Goal: Task Accomplishment & Management: Manage account settings

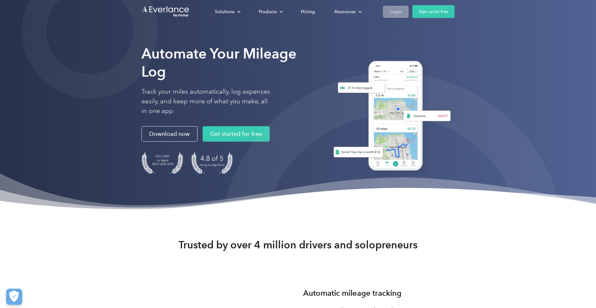
click at [393, 13] on div "Login" at bounding box center [396, 12] width 12 height 8
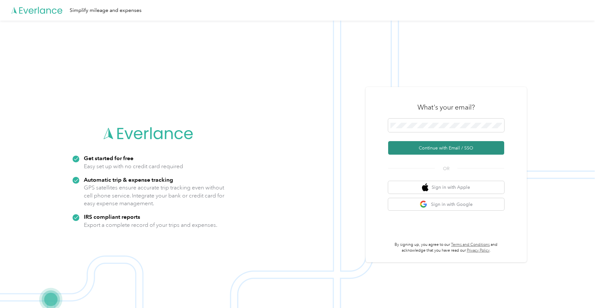
click at [421, 147] on button "Continue with Email / SSO" at bounding box center [446, 148] width 116 height 14
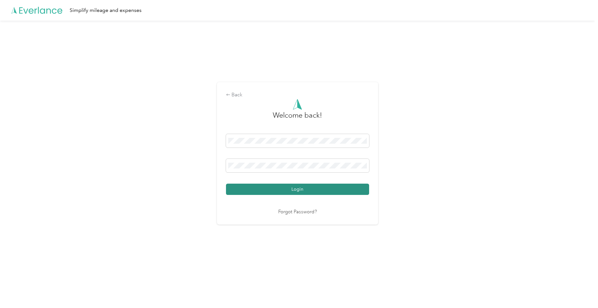
click at [290, 188] on button "Login" at bounding box center [297, 189] width 143 height 11
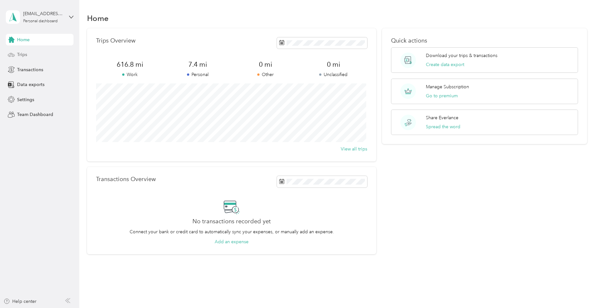
click at [28, 59] on div "Trips" at bounding box center [40, 55] width 68 height 12
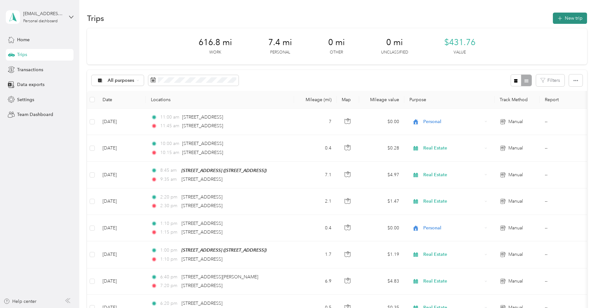
click at [573, 23] on button "New trip" at bounding box center [570, 18] width 34 height 11
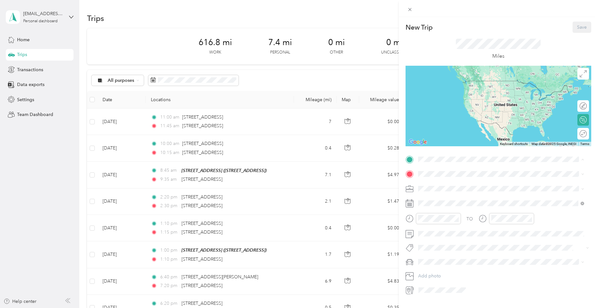
click at [426, 189] on div "[STREET_ADDRESS] [STREET_ADDRESS]" at bounding box center [500, 189] width 161 height 16
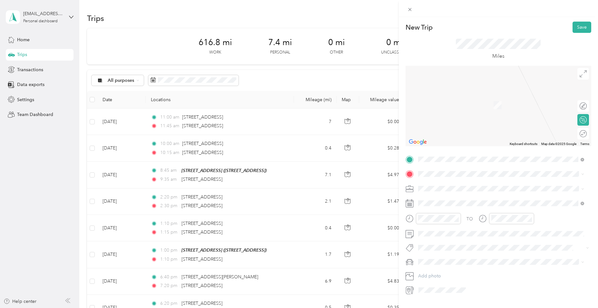
click at [445, 198] on span "[STREET_ADDRESS][PERSON_NAME][US_STATE]" at bounding box center [480, 195] width 100 height 6
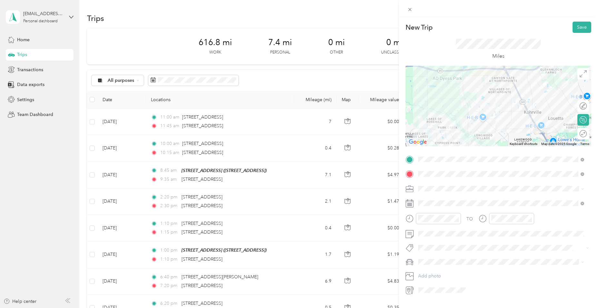
click at [425, 222] on div "Real Estate" at bounding box center [500, 219] width 161 height 7
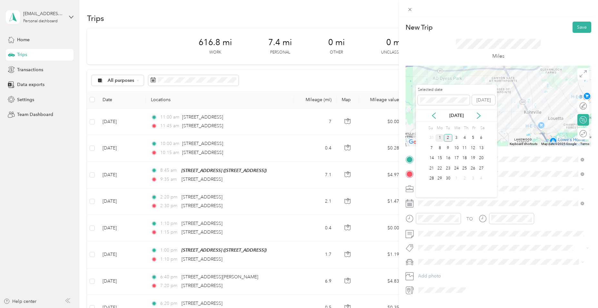
click at [438, 140] on div "1" at bounding box center [439, 138] width 8 height 8
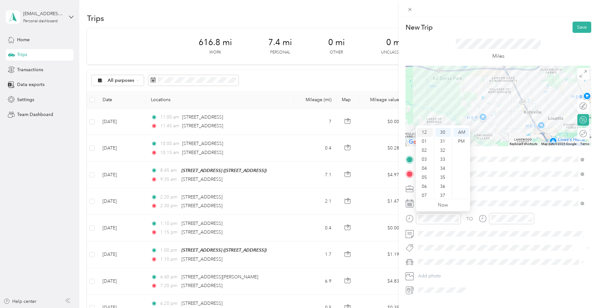
click at [422, 132] on div "12" at bounding box center [424, 132] width 15 height 9
click at [444, 171] on div "20" at bounding box center [442, 171] width 15 height 9
click at [464, 142] on div "PM" at bounding box center [460, 141] width 15 height 9
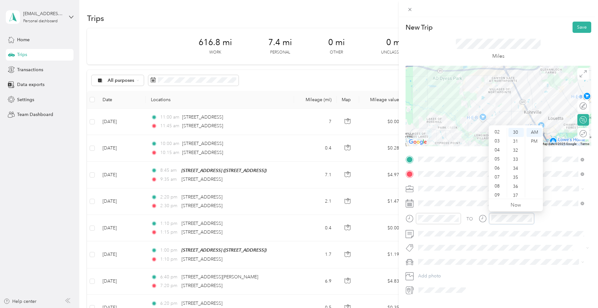
scroll to position [0, 0]
click at [498, 134] on div "12" at bounding box center [497, 132] width 15 height 9
click at [516, 152] on div "50" at bounding box center [515, 151] width 15 height 9
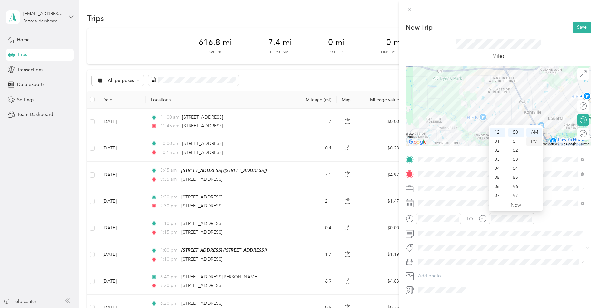
click at [536, 142] on div "PM" at bounding box center [533, 141] width 15 height 9
click at [473, 258] on span at bounding box center [503, 262] width 175 height 10
click at [579, 26] on button "Save" at bounding box center [581, 27] width 19 height 11
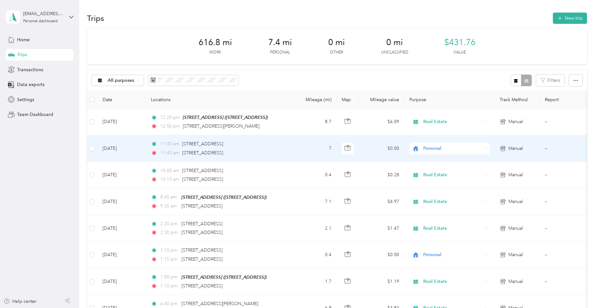
click at [427, 150] on span "Personal" at bounding box center [452, 148] width 59 height 7
click at [435, 180] on span "Real Estate" at bounding box center [455, 181] width 60 height 7
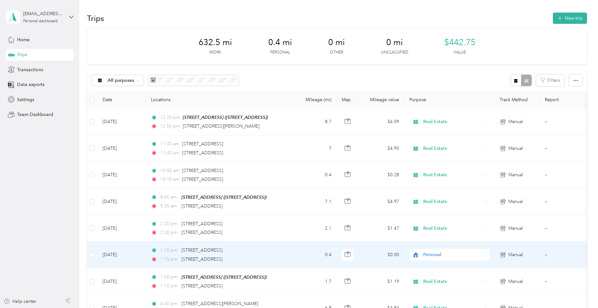
click at [430, 253] on span "Personal" at bounding box center [452, 254] width 59 height 7
click at [434, 186] on li "Real Estate" at bounding box center [449, 185] width 80 height 11
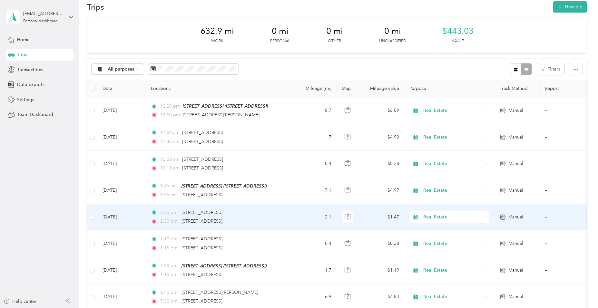
scroll to position [0, 0]
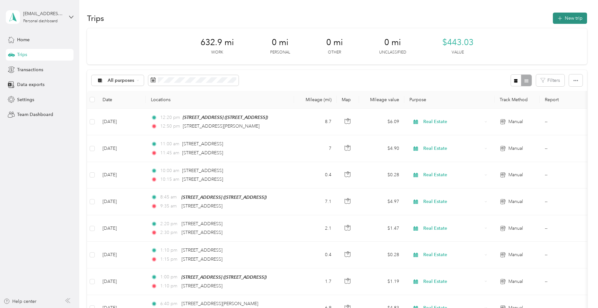
click at [563, 15] on button "New trip" at bounding box center [570, 18] width 34 height 11
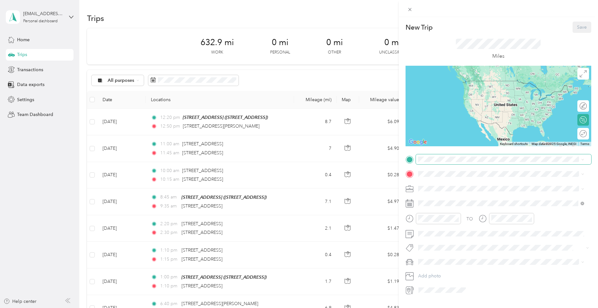
click at [445, 162] on span at bounding box center [503, 159] width 175 height 10
click at [444, 184] on span "[STREET_ADDRESS][PERSON_NAME][US_STATE]" at bounding box center [480, 181] width 100 height 6
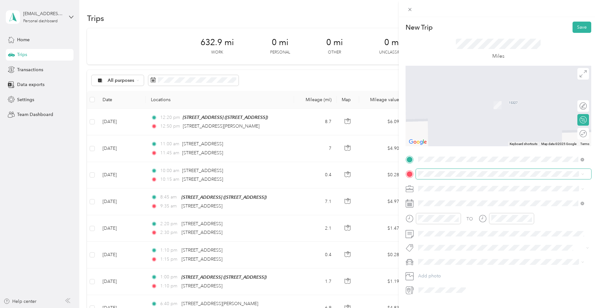
click at [429, 177] on span at bounding box center [503, 174] width 175 height 10
click at [442, 197] on span "[STREET_ADDRESS][US_STATE]" at bounding box center [462, 194] width 64 height 6
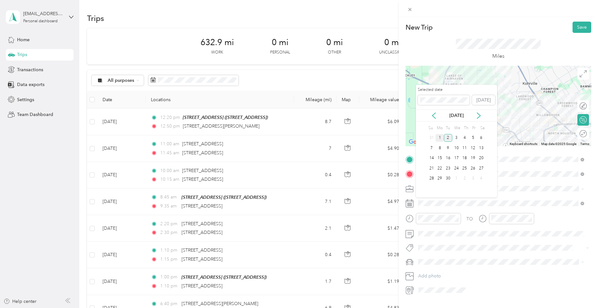
click at [439, 137] on div "1" at bounding box center [439, 138] width 8 height 8
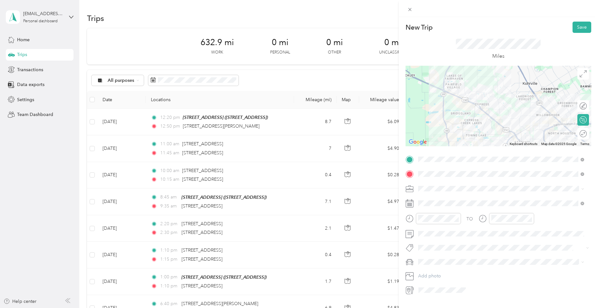
drag, startPoint x: 437, startPoint y: 224, endPoint x: 436, endPoint y: 228, distance: 4.5
click at [436, 228] on div at bounding box center [432, 221] width 55 height 16
click at [427, 141] on div "01" at bounding box center [424, 141] width 15 height 9
click at [442, 144] on div "25" at bounding box center [442, 144] width 15 height 9
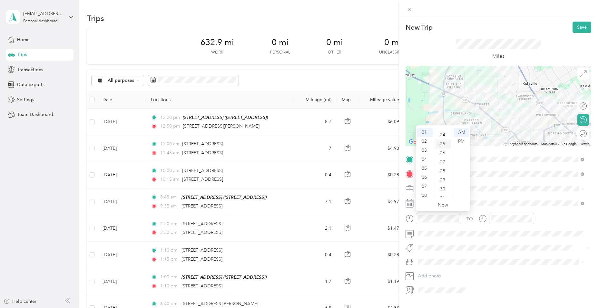
scroll to position [226, 0]
click at [459, 141] on div "PM" at bounding box center [460, 141] width 15 height 9
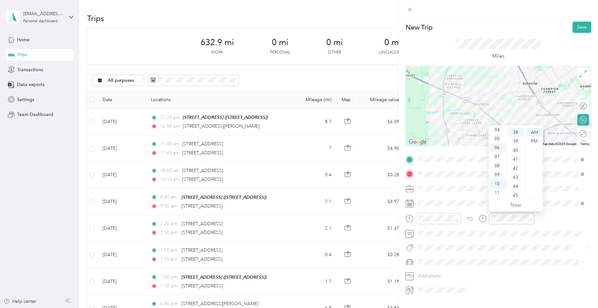
scroll to position [0, 0]
click at [497, 143] on div "01" at bounding box center [497, 141] width 15 height 9
click at [516, 155] on div "55" at bounding box center [515, 156] width 15 height 9
click at [536, 141] on div "PM" at bounding box center [533, 141] width 15 height 9
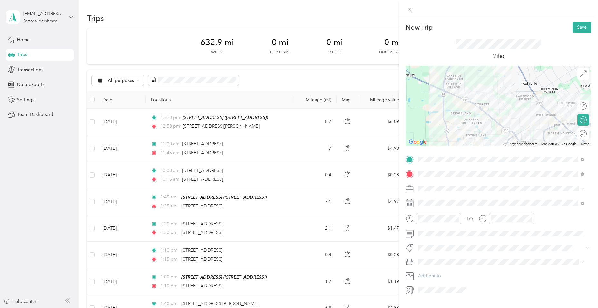
click at [429, 221] on span "Real Estate" at bounding box center [431, 220] width 22 height 5
click at [575, 25] on button "Save" at bounding box center [581, 27] width 19 height 11
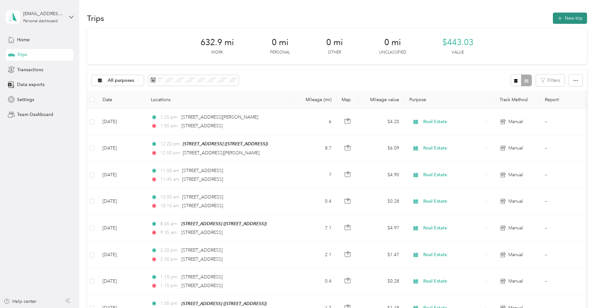
click at [565, 17] on button "New trip" at bounding box center [570, 18] width 34 height 11
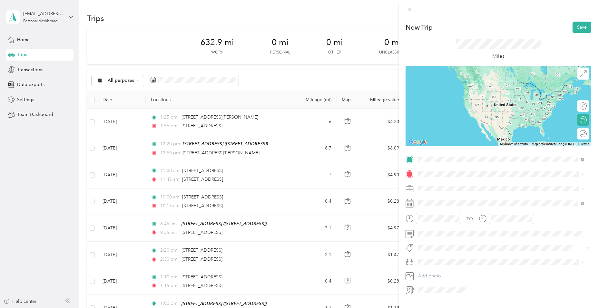
click at [433, 181] on span "[STREET_ADDRESS][US_STATE]" at bounding box center [462, 183] width 64 height 6
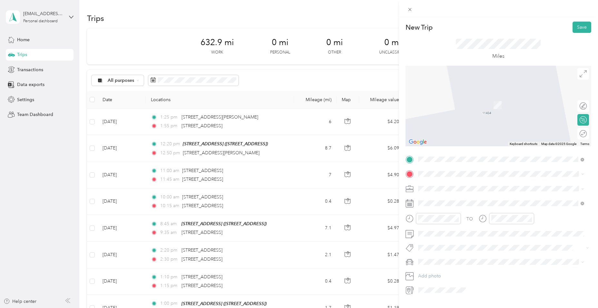
click at [459, 199] on span "[STREET_ADDRESS][US_STATE]" at bounding box center [462, 197] width 64 height 6
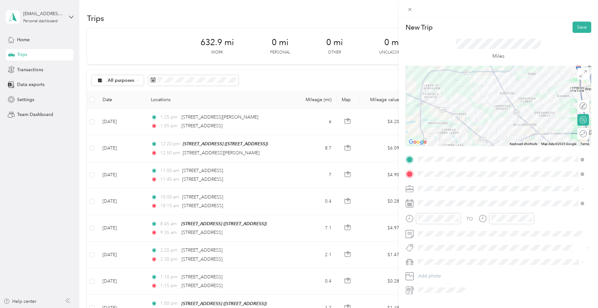
click at [411, 189] on icon at bounding box center [409, 188] width 7 height 3
click at [407, 189] on icon at bounding box center [409, 188] width 7 height 3
click at [409, 189] on icon at bounding box center [409, 188] width 7 height 3
click at [426, 221] on span "Real Estate" at bounding box center [431, 220] width 22 height 5
click at [410, 205] on rect at bounding box center [410, 204] width 1 height 1
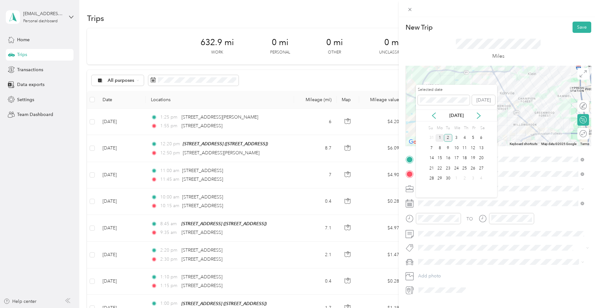
click at [441, 138] on div "1" at bounding box center [439, 138] width 8 height 8
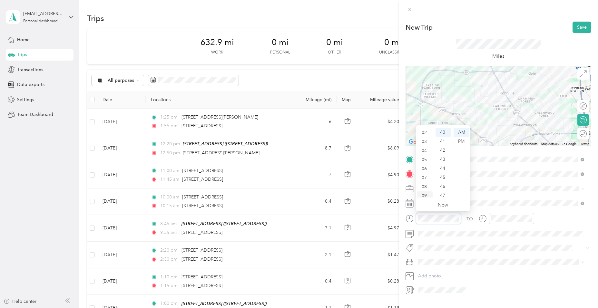
scroll to position [6, 0]
click at [421, 144] on div "02" at bounding box center [424, 144] width 15 height 9
click at [442, 173] on div "30" at bounding box center [442, 171] width 15 height 9
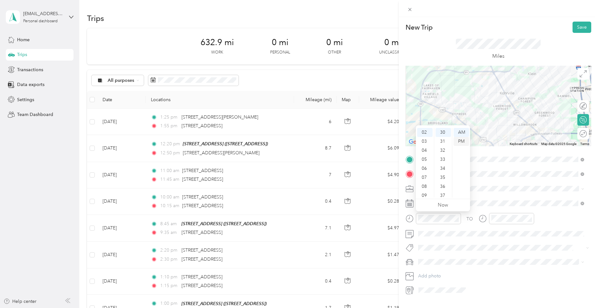
click at [461, 142] on div "PM" at bounding box center [460, 141] width 15 height 9
click at [497, 154] on div "03" at bounding box center [497, 153] width 15 height 9
click at [516, 172] on div "55" at bounding box center [515, 171] width 15 height 9
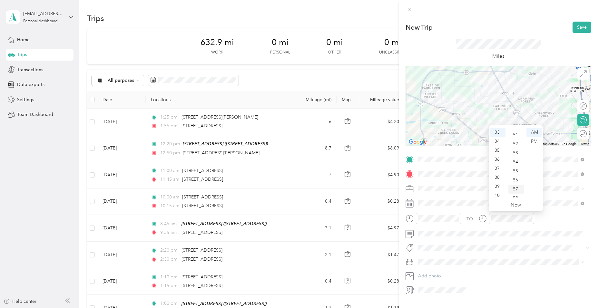
scroll to position [472, 0]
click at [534, 142] on div "PM" at bounding box center [533, 141] width 15 height 9
click at [495, 150] on div "02" at bounding box center [497, 150] width 15 height 9
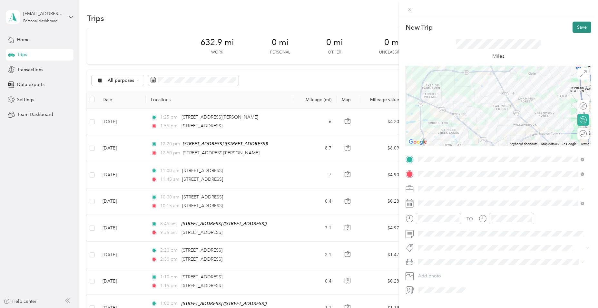
click at [579, 27] on button "Save" at bounding box center [581, 27] width 19 height 11
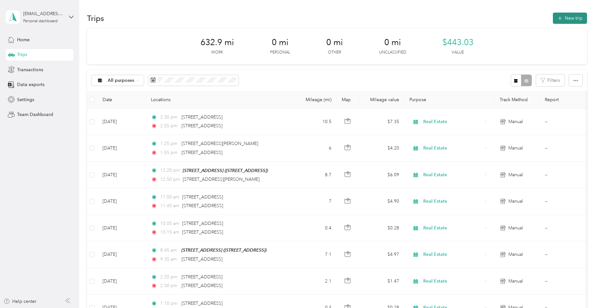
click at [564, 16] on button "New trip" at bounding box center [570, 18] width 34 height 11
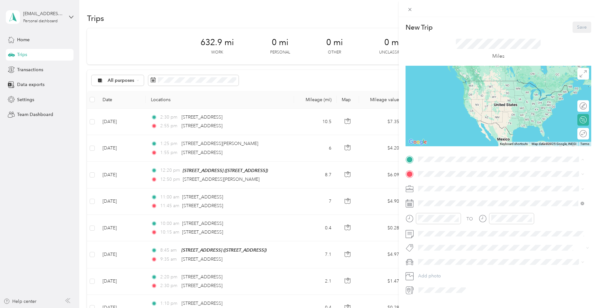
click at [434, 188] on div "[STREET_ADDRESS] [STREET_ADDRESS]" at bounding box center [451, 189] width 43 height 14
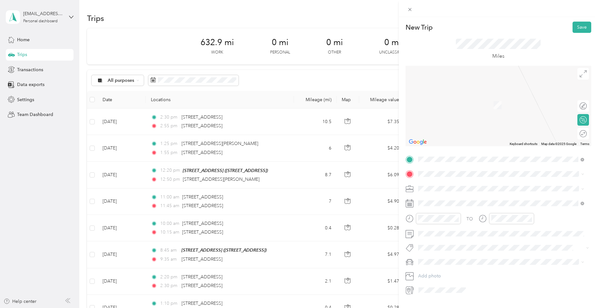
click at [461, 197] on span "[STREET_ADDRESS][US_STATE]" at bounding box center [462, 194] width 64 height 6
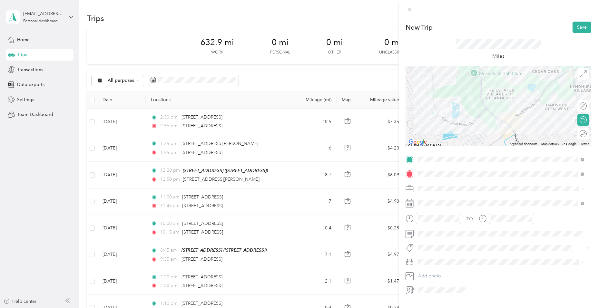
click at [429, 222] on div "Real Estate" at bounding box center [500, 222] width 161 height 7
click at [425, 155] on div "03" at bounding box center [424, 153] width 15 height 9
click at [444, 144] on div "10" at bounding box center [442, 142] width 15 height 9
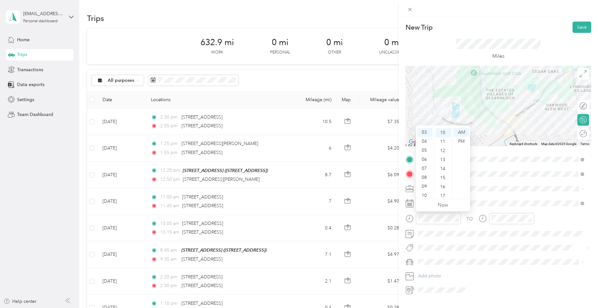
scroll to position [90, 0]
click at [458, 141] on div "PM" at bounding box center [460, 141] width 15 height 9
click at [579, 24] on button "Save" at bounding box center [581, 27] width 19 height 11
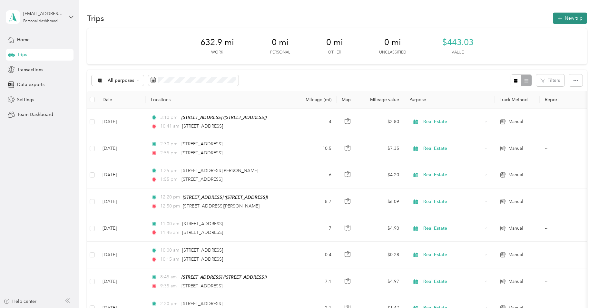
click at [555, 20] on button "New trip" at bounding box center [570, 18] width 34 height 11
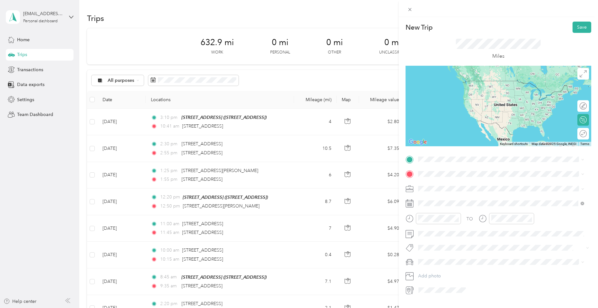
click at [438, 182] on span "[STREET_ADDRESS][US_STATE]" at bounding box center [462, 180] width 64 height 6
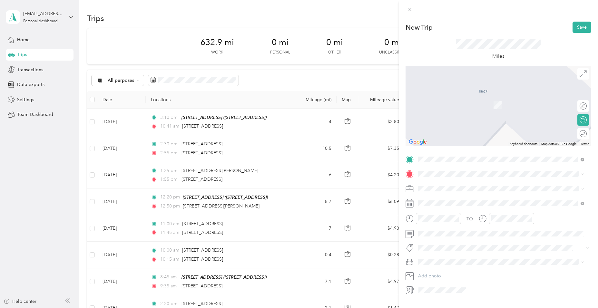
click at [444, 198] on span "[STREET_ADDRESS][US_STATE]" at bounding box center [462, 195] width 64 height 6
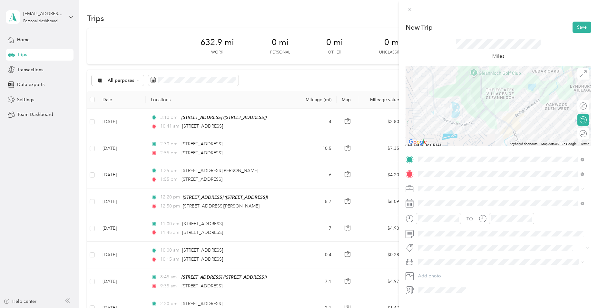
click at [428, 222] on div "Real Estate" at bounding box center [500, 222] width 161 height 7
click at [423, 159] on div "03" at bounding box center [424, 159] width 15 height 9
drag, startPoint x: 443, startPoint y: 182, endPoint x: 448, endPoint y: 172, distance: 10.7
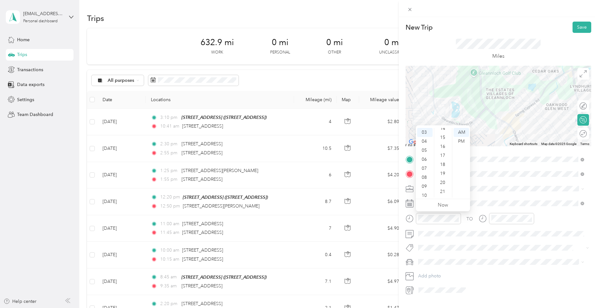
click at [443, 181] on div "20" at bounding box center [442, 182] width 15 height 9
click at [461, 141] on div "PM" at bounding box center [460, 141] width 15 height 9
click at [572, 25] on button "Save" at bounding box center [581, 27] width 19 height 11
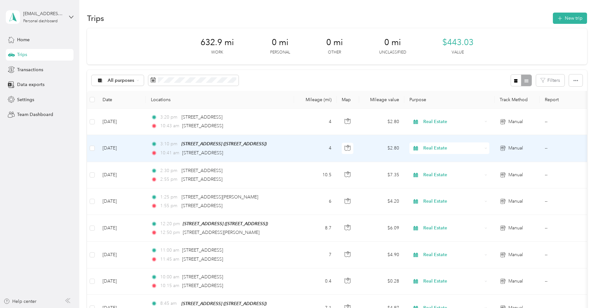
click at [175, 151] on span "10:41 am" at bounding box center [169, 153] width 19 height 7
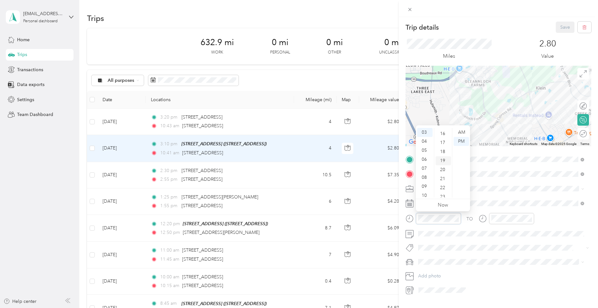
scroll to position [155, 0]
click at [442, 158] on div "20" at bounding box center [442, 158] width 15 height 9
click at [444, 172] on div "10" at bounding box center [442, 171] width 15 height 9
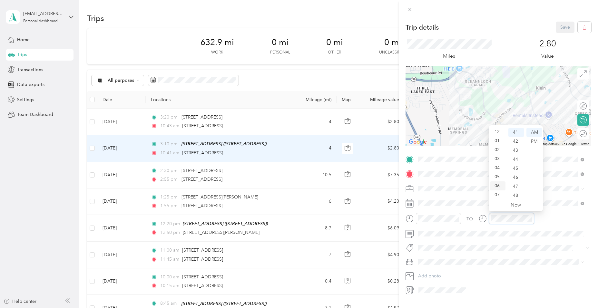
scroll to position [0, 0]
click at [498, 162] on div "03" at bounding box center [497, 159] width 15 height 9
click at [515, 150] on div "25" at bounding box center [515, 149] width 15 height 9
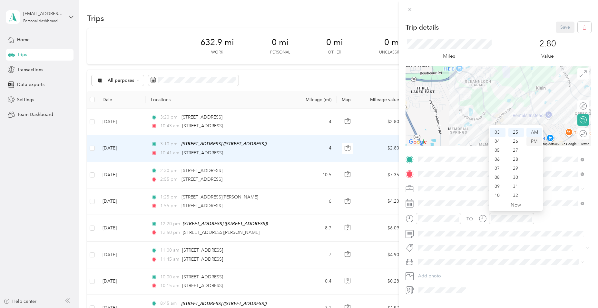
click at [533, 143] on div "PM" at bounding box center [533, 141] width 15 height 9
drag, startPoint x: 531, startPoint y: 259, endPoint x: 530, endPoint y: 255, distance: 3.6
click at [531, 258] on span at bounding box center [503, 262] width 175 height 10
click at [556, 24] on button "Save" at bounding box center [565, 27] width 19 height 11
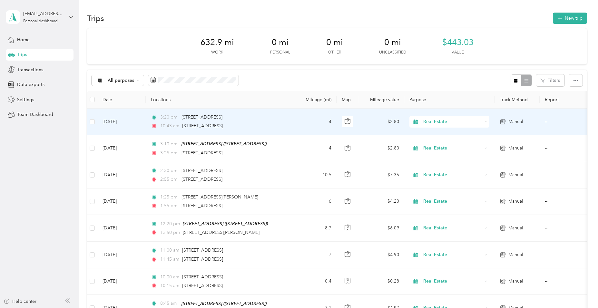
click at [164, 128] on span "10:43 am" at bounding box center [169, 125] width 19 height 7
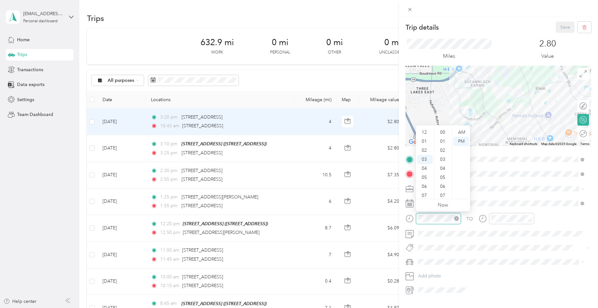
scroll to position [27, 0]
click at [443, 178] on div "25" at bounding box center [442, 177] width 15 height 9
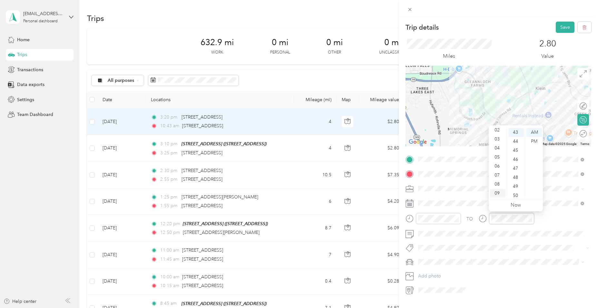
scroll to position [6, 0]
click at [496, 150] on div "03" at bounding box center [497, 153] width 15 height 9
click at [514, 195] on div "50" at bounding box center [515, 195] width 15 height 9
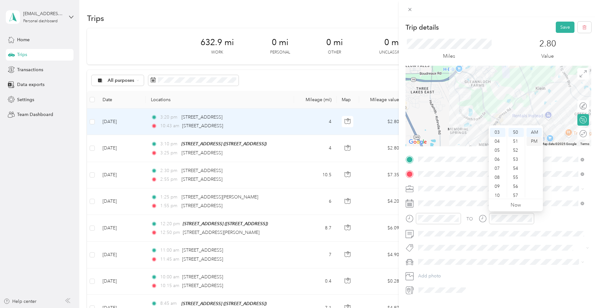
click at [533, 142] on div "PM" at bounding box center [533, 141] width 15 height 9
click at [556, 30] on button "Save" at bounding box center [565, 27] width 19 height 11
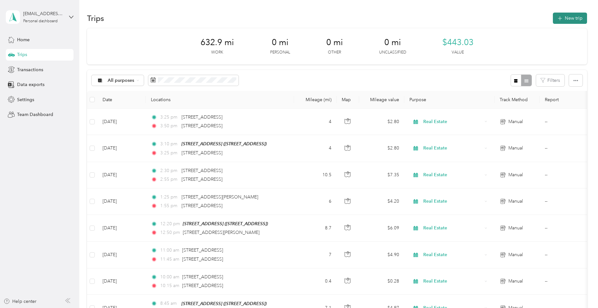
click at [559, 17] on icon "button" at bounding box center [559, 18] width 7 height 7
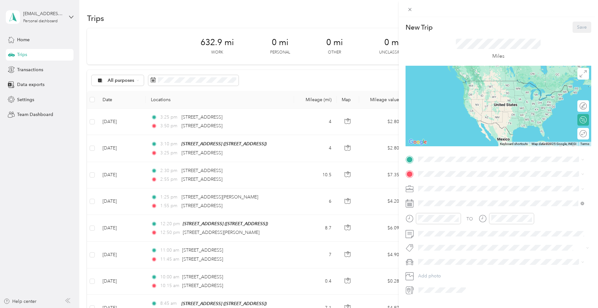
click at [438, 186] on div "[STREET_ADDRESS] [STREET_ADDRESS]" at bounding box center [451, 186] width 43 height 14
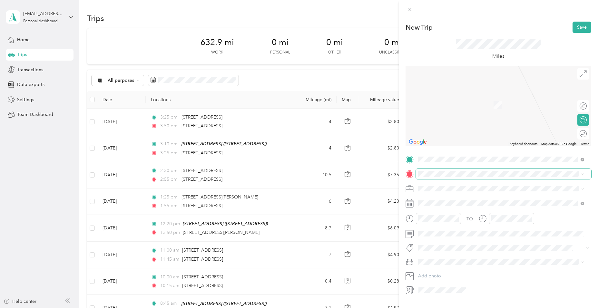
click at [430, 171] on span at bounding box center [503, 174] width 175 height 10
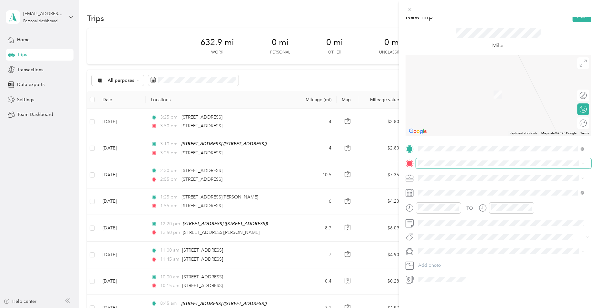
scroll to position [15, 0]
click at [448, 182] on span "[STREET_ADDRESS][US_STATE]" at bounding box center [462, 180] width 64 height 6
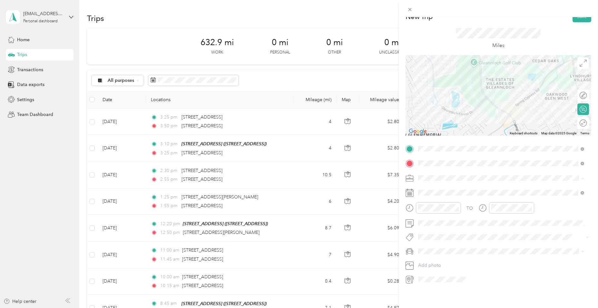
click at [432, 206] on span "Real Estate" at bounding box center [431, 206] width 22 height 5
click at [422, 224] on div "05" at bounding box center [424, 223] width 15 height 9
click at [441, 240] on div "45" at bounding box center [442, 240] width 15 height 9
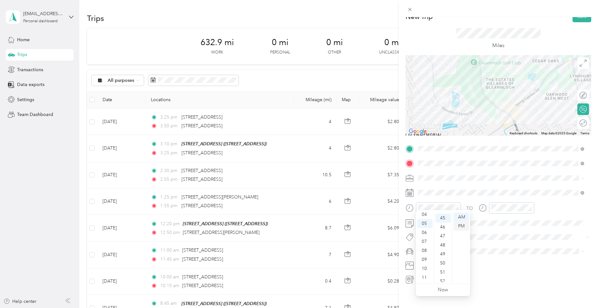
scroll to position [406, 0]
click at [461, 227] on div "PM" at bounding box center [460, 226] width 15 height 9
click at [498, 232] on div "06" at bounding box center [497, 232] width 15 height 9
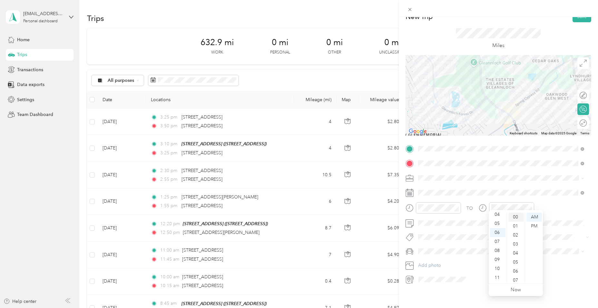
click at [518, 216] on div "00" at bounding box center [515, 217] width 15 height 9
click at [534, 226] on div "PM" at bounding box center [533, 226] width 15 height 9
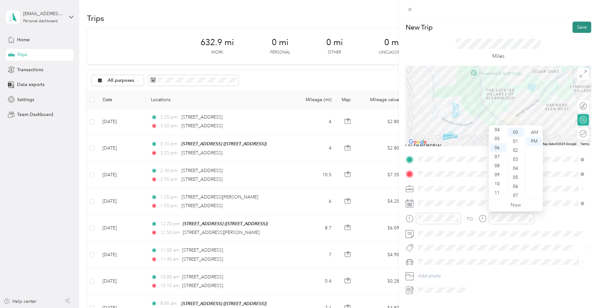
click at [578, 27] on button "Save" at bounding box center [581, 27] width 19 height 11
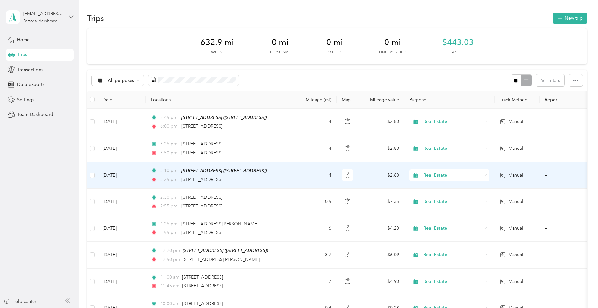
click at [114, 173] on td "[DATE]" at bounding box center [121, 175] width 48 height 27
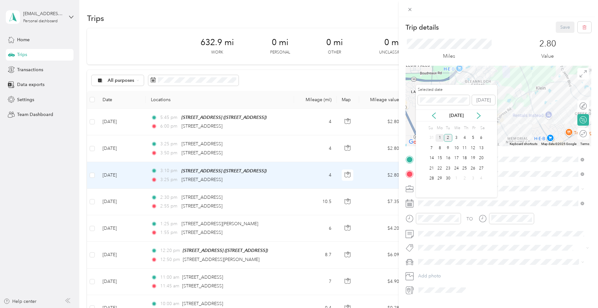
click at [440, 135] on div "1" at bounding box center [439, 138] width 8 height 8
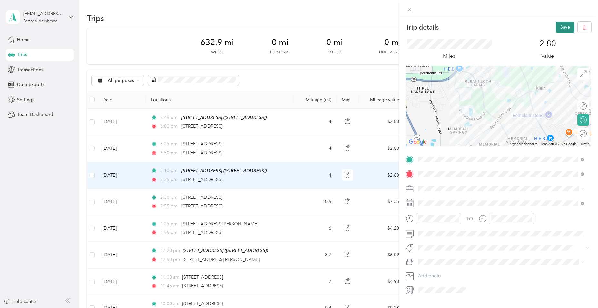
click at [558, 26] on button "Save" at bounding box center [565, 27] width 19 height 11
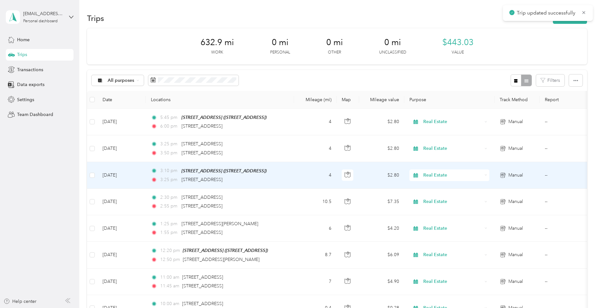
click at [117, 171] on td "[DATE]" at bounding box center [121, 175] width 48 height 27
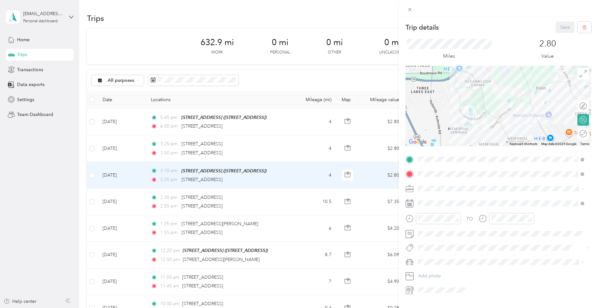
click at [110, 148] on div "Trip details Save This trip cannot be edited because it is either under review,…" at bounding box center [299, 154] width 598 height 308
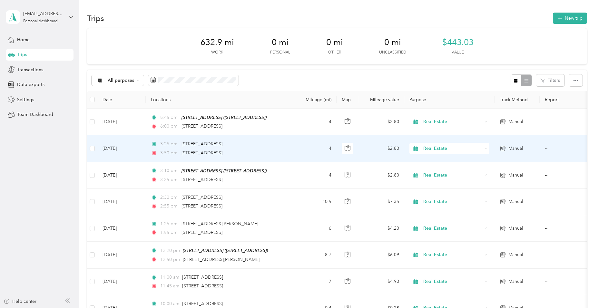
click at [112, 146] on td "[DATE]" at bounding box center [121, 148] width 48 height 26
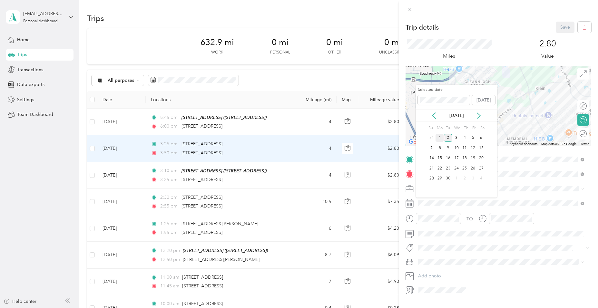
click at [439, 136] on div "1" at bounding box center [439, 138] width 8 height 8
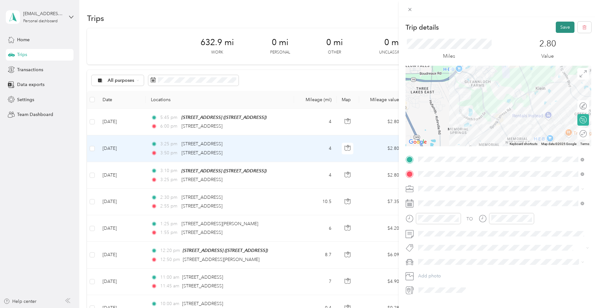
click at [562, 25] on button "Save" at bounding box center [565, 27] width 19 height 11
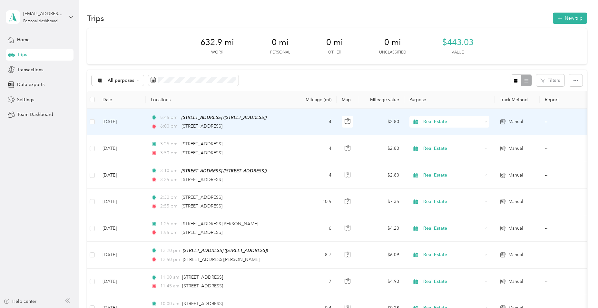
click at [128, 117] on td "[DATE]" at bounding box center [121, 122] width 48 height 27
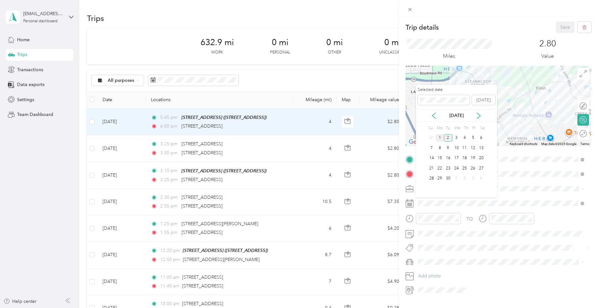
click at [440, 138] on div "1" at bounding box center [439, 138] width 8 height 8
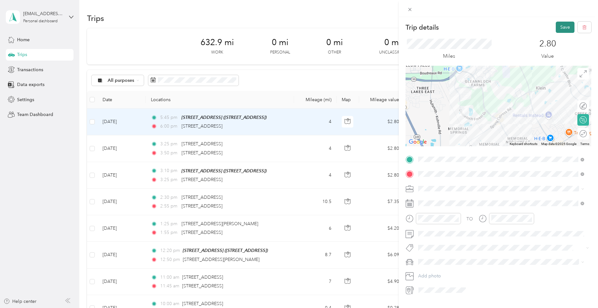
click at [560, 25] on button "Save" at bounding box center [565, 27] width 19 height 11
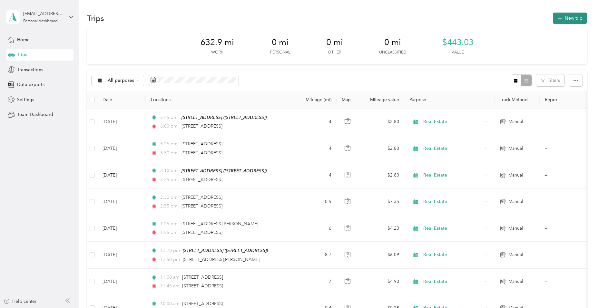
click at [562, 20] on button "New trip" at bounding box center [570, 18] width 34 height 11
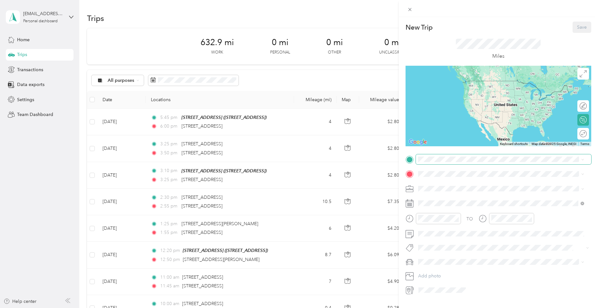
click at [430, 155] on span at bounding box center [503, 159] width 175 height 10
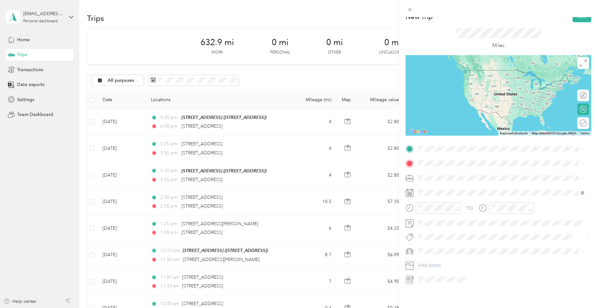
click at [442, 167] on span "[STREET_ADDRESS][US_STATE]" at bounding box center [462, 164] width 64 height 5
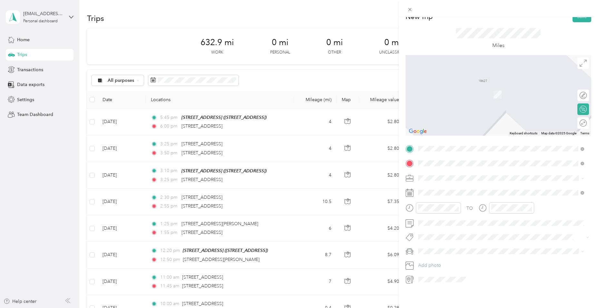
click at [469, 187] on div "[STREET_ADDRESS][US_STATE]" at bounding box center [500, 182] width 161 height 9
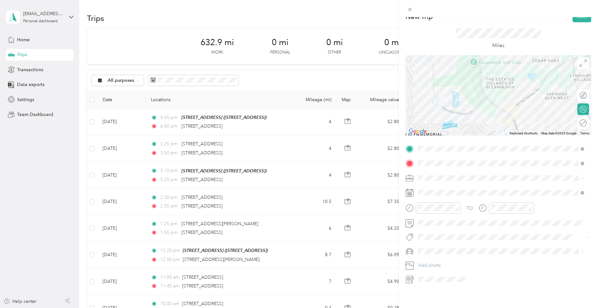
click at [431, 204] on div "Real Estate" at bounding box center [500, 207] width 161 height 7
click at [437, 188] on span at bounding box center [503, 193] width 175 height 10
click at [441, 246] on div "1" at bounding box center [439, 247] width 8 height 8
click at [423, 230] on div "06" at bounding box center [424, 232] width 15 height 9
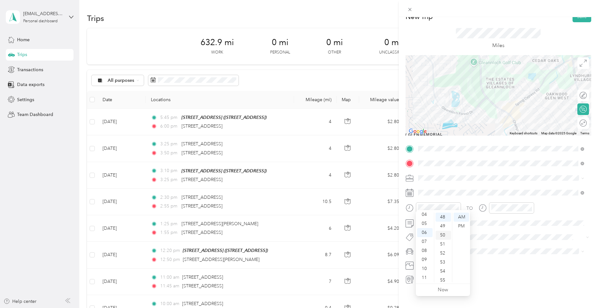
scroll to position [401, 0]
click at [442, 221] on div "45" at bounding box center [442, 222] width 15 height 9
click at [459, 225] on div "PM" at bounding box center [460, 226] width 15 height 9
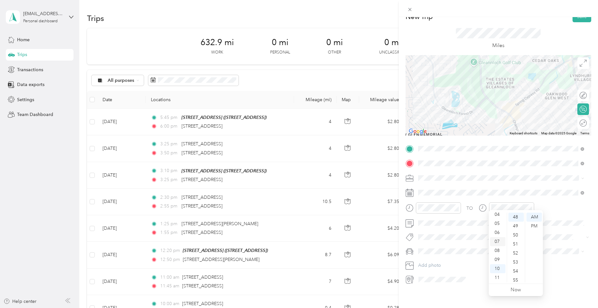
click at [497, 240] on div "07" at bounding box center [497, 241] width 15 height 9
click at [515, 216] on div "00" at bounding box center [515, 217] width 15 height 9
click at [534, 228] on div "PM" at bounding box center [533, 226] width 15 height 9
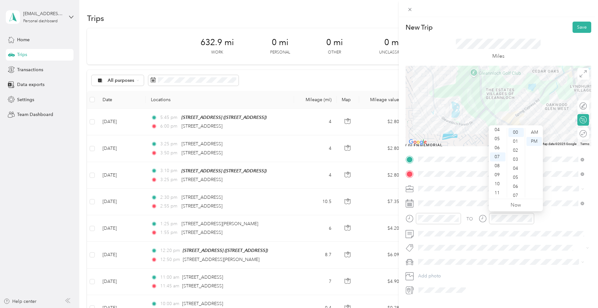
click at [588, 28] on form "New Trip Save This trip cannot be edited because it is either under review, app…" at bounding box center [498, 159] width 199 height 274
drag, startPoint x: 579, startPoint y: 27, endPoint x: 574, endPoint y: 30, distance: 5.5
click at [578, 27] on button "Save" at bounding box center [581, 27] width 19 height 11
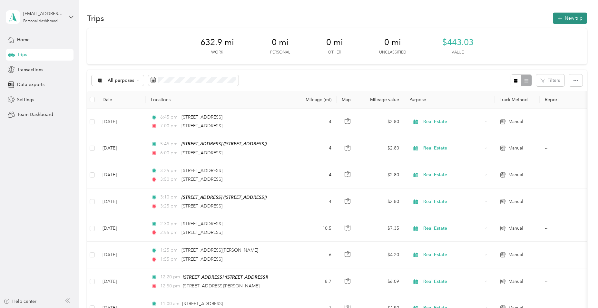
click at [557, 16] on icon "button" at bounding box center [559, 18] width 7 height 7
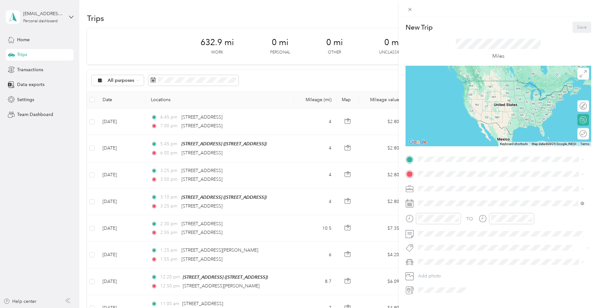
click at [453, 186] on div "[STREET_ADDRESS] [STREET_ADDRESS]" at bounding box center [451, 189] width 43 height 14
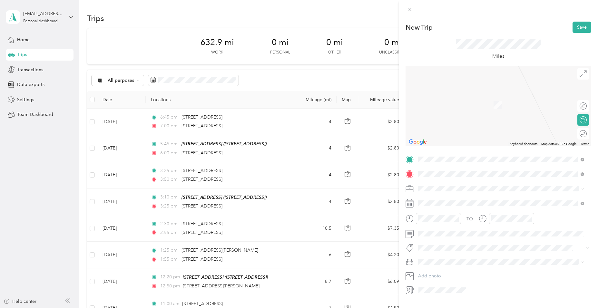
click at [460, 200] on span "[STREET_ADDRESS][US_STATE]" at bounding box center [462, 197] width 64 height 6
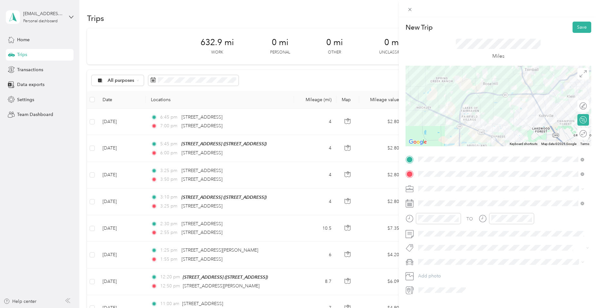
click at [429, 222] on div "Real Estate" at bounding box center [500, 219] width 161 height 7
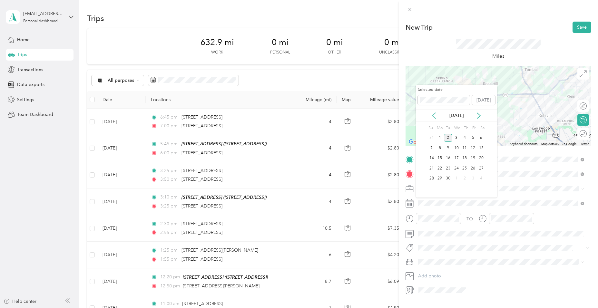
click at [434, 118] on icon at bounding box center [434, 115] width 6 height 6
click at [432, 189] on div "31" at bounding box center [431, 189] width 8 height 8
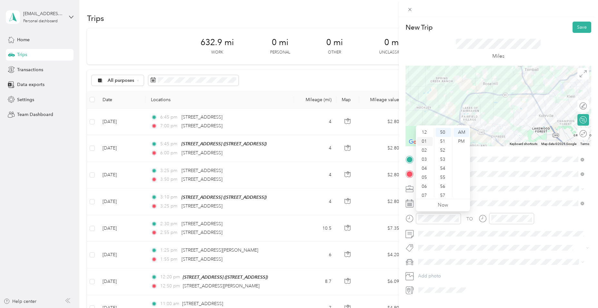
click at [424, 144] on div "01" at bounding box center [424, 141] width 15 height 9
click at [441, 152] on div "20" at bounding box center [442, 151] width 15 height 9
click at [459, 141] on div "PM" at bounding box center [460, 141] width 15 height 9
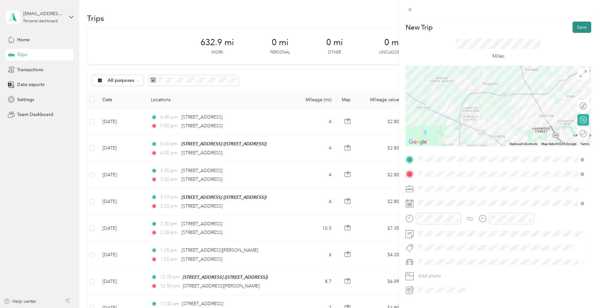
click at [573, 29] on button "Save" at bounding box center [581, 27] width 19 height 11
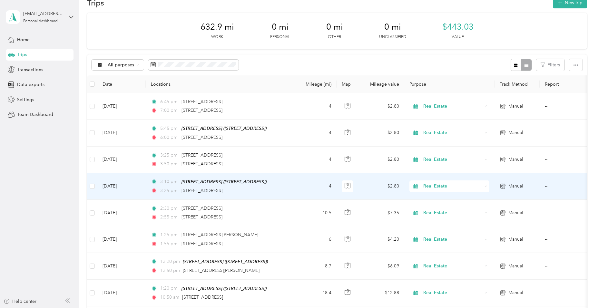
scroll to position [0, 0]
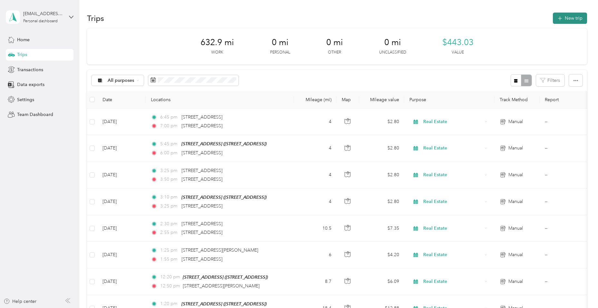
click at [560, 18] on icon "button" at bounding box center [559, 18] width 7 height 7
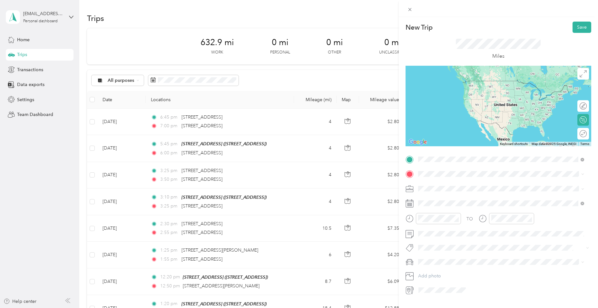
click at [447, 185] on span "[STREET_ADDRESS][US_STATE]" at bounding box center [462, 183] width 64 height 6
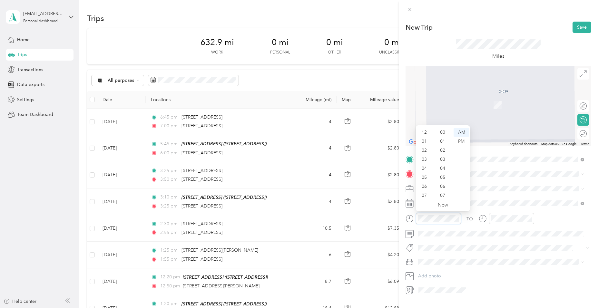
scroll to position [39, 0]
click at [446, 197] on span "[STREET_ADDRESS][PERSON_NAME][US_STATE]" at bounding box center [480, 194] width 100 height 6
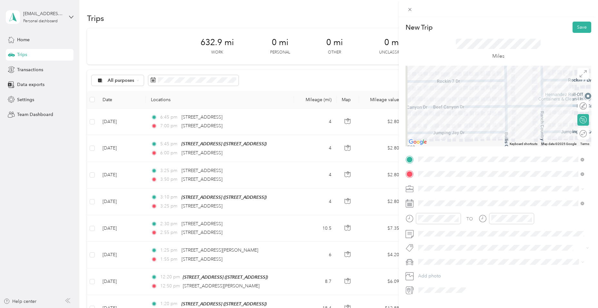
click at [431, 222] on span "Real Estate" at bounding box center [431, 220] width 22 height 5
click at [434, 115] on icon at bounding box center [434, 115] width 6 height 6
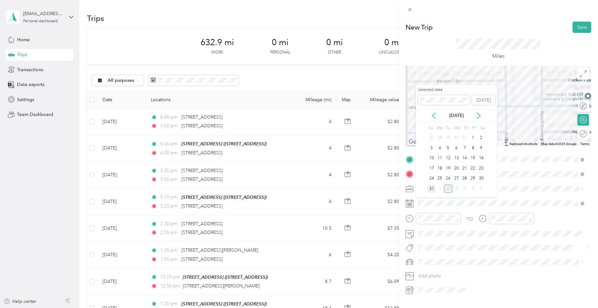
click at [432, 188] on div "31" at bounding box center [431, 189] width 8 height 8
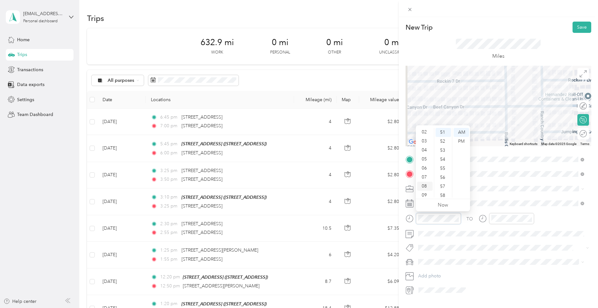
scroll to position [0, 0]
click at [426, 151] on div "02" at bounding box center [424, 150] width 15 height 9
click at [439, 156] on div "25" at bounding box center [442, 155] width 15 height 9
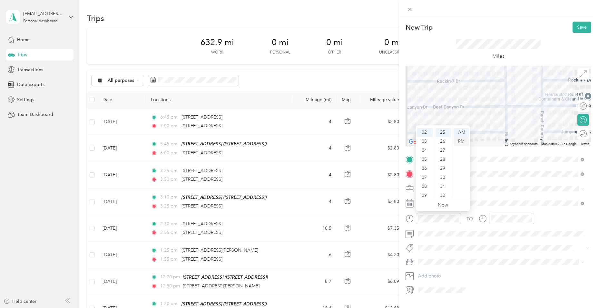
click at [460, 141] on div "PM" at bounding box center [460, 141] width 15 height 9
click at [496, 151] on div "02" at bounding box center [497, 150] width 15 height 9
click at [514, 136] on div "30" at bounding box center [515, 136] width 15 height 9
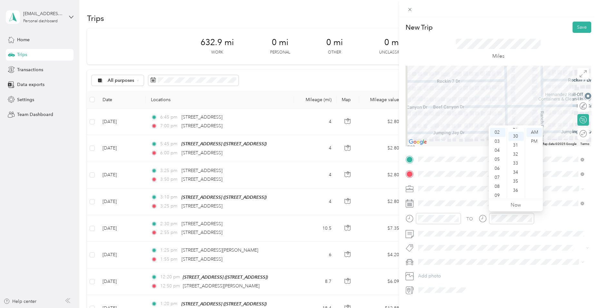
scroll to position [271, 0]
click at [534, 141] on div "PM" at bounding box center [533, 141] width 15 height 9
click at [578, 28] on button "Save" at bounding box center [581, 27] width 19 height 11
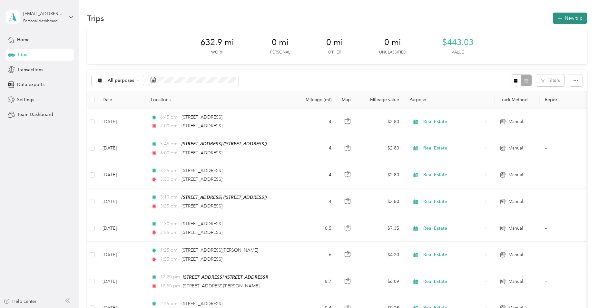
click at [568, 21] on button "New trip" at bounding box center [570, 18] width 34 height 11
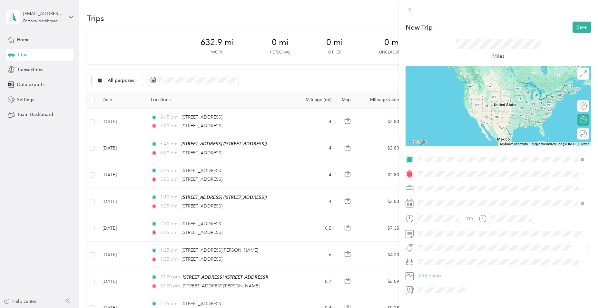
click at [453, 186] on span "[STREET_ADDRESS][PERSON_NAME][US_STATE]" at bounding box center [480, 183] width 100 height 6
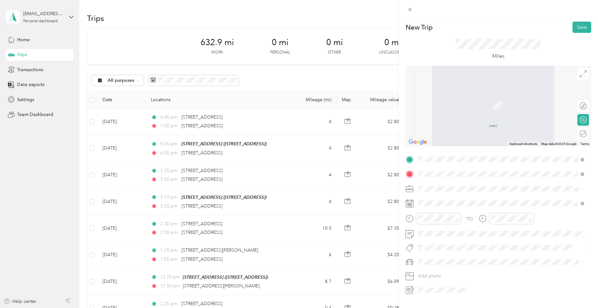
click at [446, 199] on span "[STREET_ADDRESS][PERSON_NAME][US_STATE]" at bounding box center [480, 197] width 100 height 6
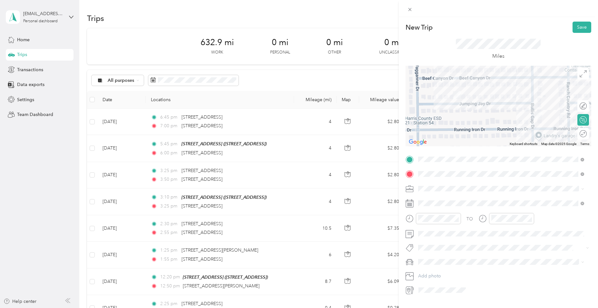
click at [429, 220] on span "Real Estate" at bounding box center [431, 221] width 22 height 5
click at [425, 142] on div "02" at bounding box center [424, 144] width 15 height 9
drag, startPoint x: 440, startPoint y: 188, endPoint x: 446, endPoint y: 170, distance: 19.3
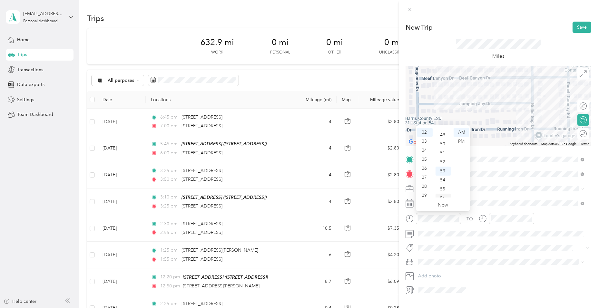
click at [440, 187] on div "55" at bounding box center [442, 189] width 15 height 9
click at [463, 141] on div "PM" at bounding box center [460, 141] width 15 height 9
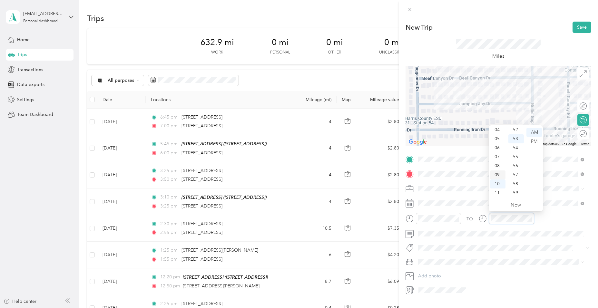
scroll to position [6, 0]
click at [497, 152] on div "03" at bounding box center [497, 153] width 15 height 9
click at [514, 132] on div "00" at bounding box center [515, 132] width 15 height 9
drag, startPoint x: 514, startPoint y: 132, endPoint x: 533, endPoint y: 143, distance: 22.5
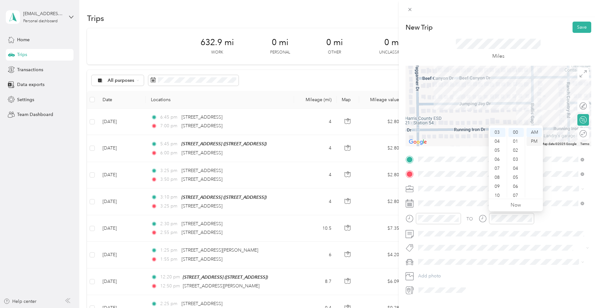
click at [533, 143] on div "PM" at bounding box center [533, 141] width 15 height 9
click at [579, 27] on button "Save" at bounding box center [581, 27] width 19 height 11
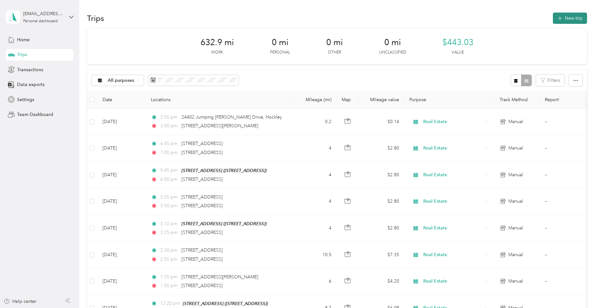
click at [569, 19] on button "New trip" at bounding box center [570, 18] width 34 height 11
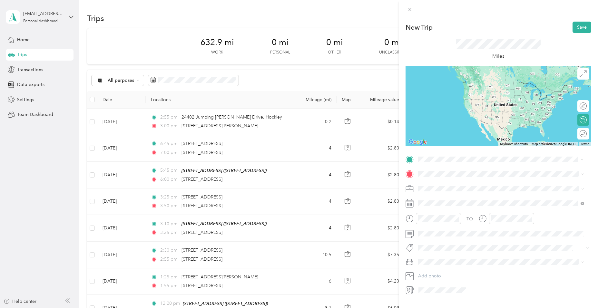
click at [441, 182] on span "[STREET_ADDRESS][PERSON_NAME][US_STATE]" at bounding box center [480, 182] width 100 height 6
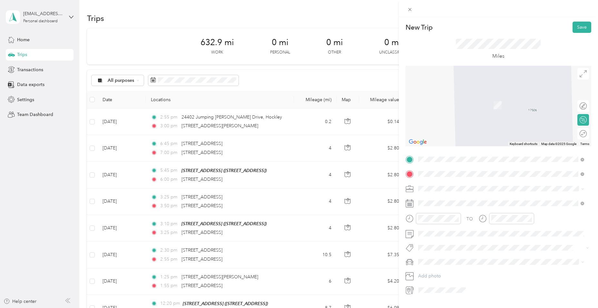
click at [453, 197] on span "[STREET_ADDRESS][US_STATE]" at bounding box center [462, 197] width 64 height 6
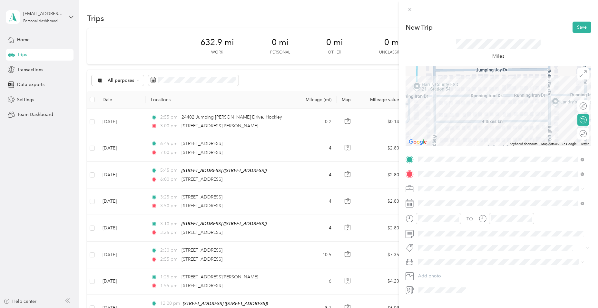
click at [428, 223] on li "Real Estate" at bounding box center [501, 220] width 170 height 11
click at [425, 150] on div "02" at bounding box center [424, 150] width 15 height 9
click at [444, 141] on div "25" at bounding box center [442, 144] width 15 height 9
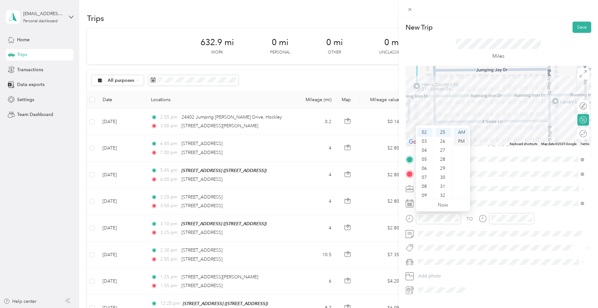
click at [462, 138] on div "PM" at bounding box center [460, 141] width 15 height 9
click at [425, 141] on div "03" at bounding box center [424, 141] width 15 height 9
click at [497, 152] on div "03" at bounding box center [497, 153] width 15 height 9
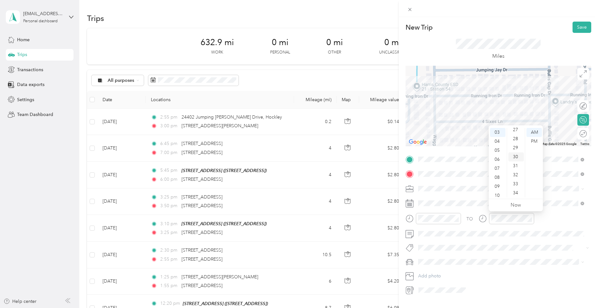
click at [516, 158] on div "30" at bounding box center [515, 156] width 15 height 9
click at [534, 142] on div "PM" at bounding box center [533, 141] width 15 height 9
click at [572, 31] on button "Save" at bounding box center [581, 27] width 19 height 11
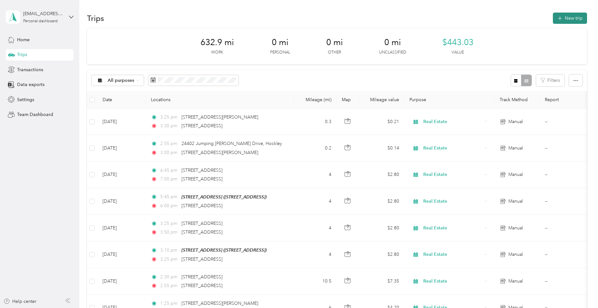
click at [566, 22] on button "New trip" at bounding box center [570, 18] width 34 height 11
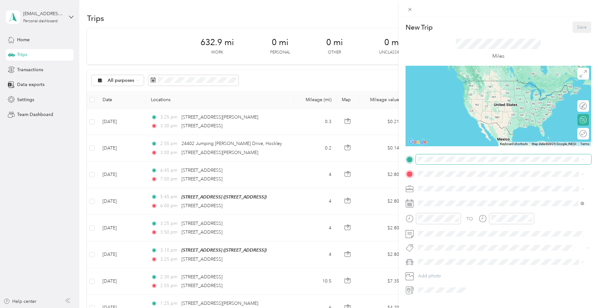
click at [434, 163] on span at bounding box center [503, 159] width 175 height 10
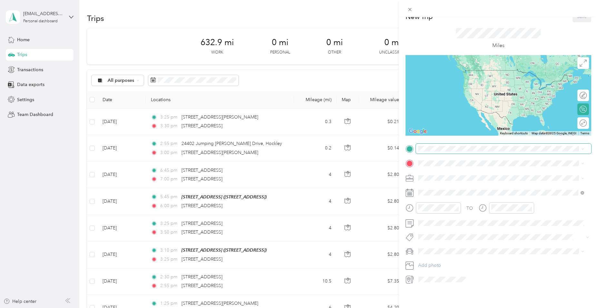
scroll to position [15, 0]
click at [444, 169] on span "[STREET_ADDRESS][US_STATE]" at bounding box center [462, 167] width 64 height 6
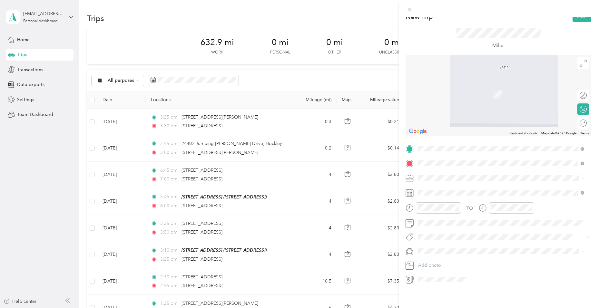
click at [437, 187] on div "[STREET_ADDRESS] [STREET_ADDRESS]" at bounding box center [451, 188] width 43 height 14
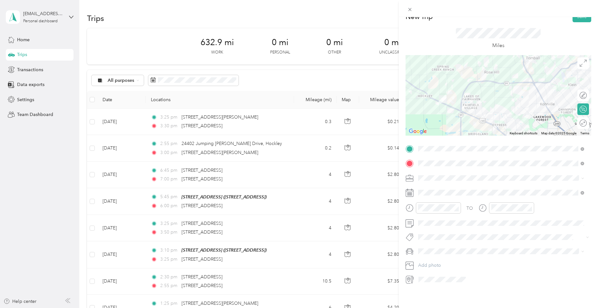
click at [425, 203] on li "Real Estate" at bounding box center [501, 206] width 170 height 11
click at [425, 217] on div "04" at bounding box center [424, 214] width 15 height 9
click at [442, 217] on div "00" at bounding box center [442, 217] width 15 height 9
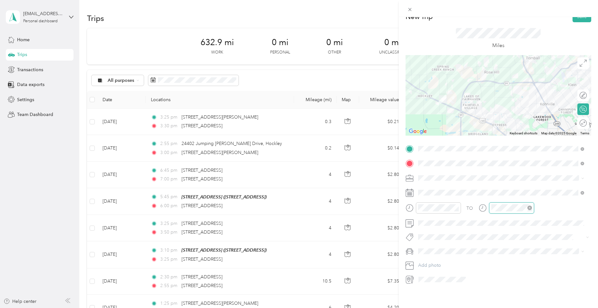
scroll to position [39, 0]
click at [458, 226] on div "PM" at bounding box center [460, 226] width 15 height 9
click at [496, 225] on div "05" at bounding box center [497, 223] width 15 height 9
click at [532, 228] on div "PM" at bounding box center [533, 226] width 15 height 9
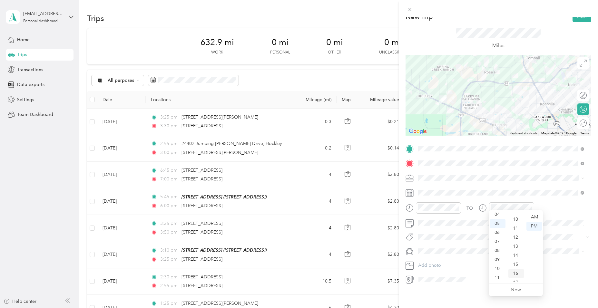
scroll to position [129, 0]
click at [517, 223] on div "15" at bounding box center [515, 223] width 15 height 9
click at [434, 226] on icon at bounding box center [433, 224] width 3 height 6
click at [431, 297] on div "31" at bounding box center [431, 298] width 8 height 8
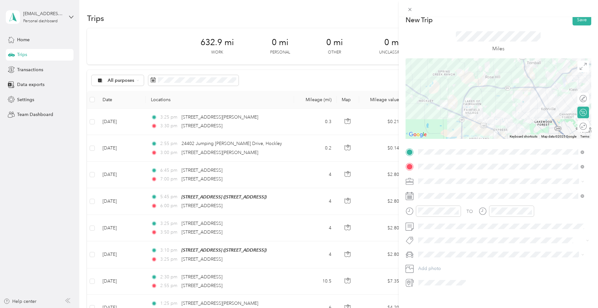
scroll to position [0, 0]
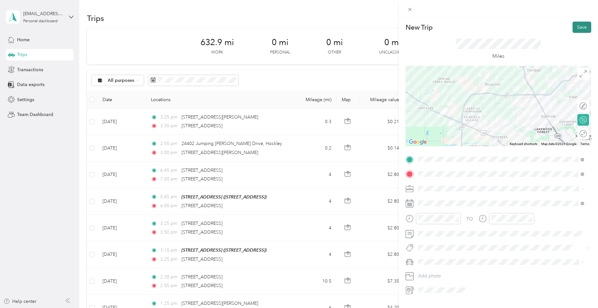
click at [572, 27] on button "Save" at bounding box center [581, 27] width 19 height 11
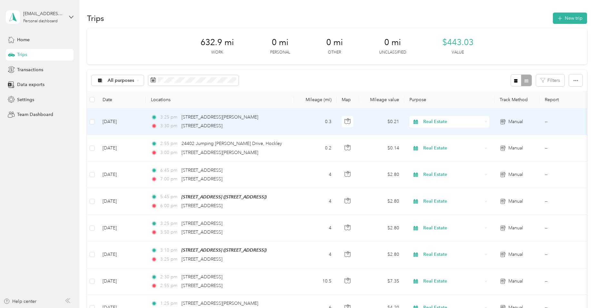
click at [117, 121] on td "[DATE]" at bounding box center [121, 122] width 48 height 26
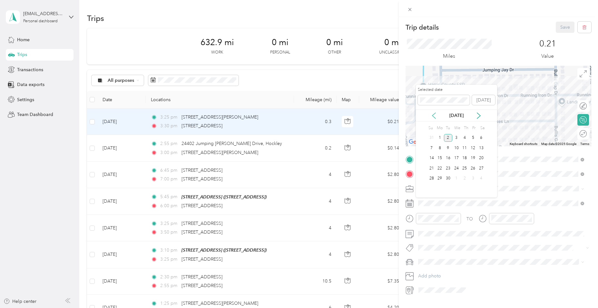
click at [434, 115] on icon at bounding box center [434, 115] width 6 height 6
click at [429, 189] on div "31" at bounding box center [431, 189] width 8 height 8
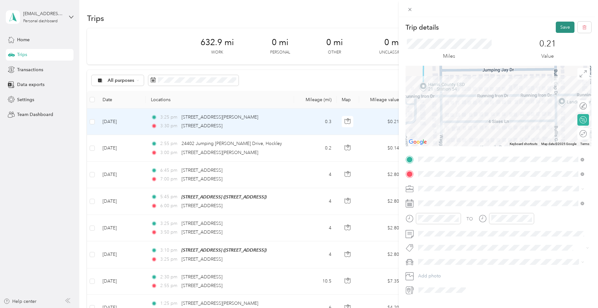
click at [556, 27] on button "Save" at bounding box center [565, 27] width 19 height 11
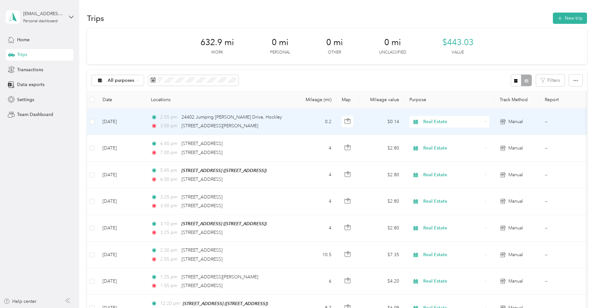
click at [116, 121] on td "[DATE]" at bounding box center [121, 122] width 48 height 26
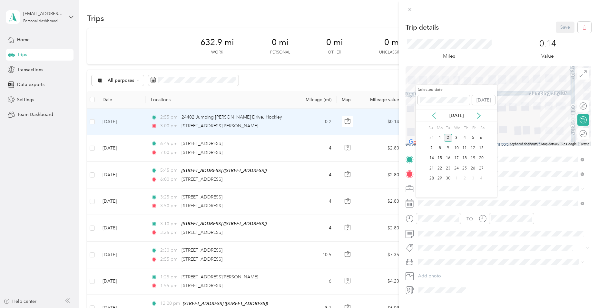
click at [433, 114] on icon at bounding box center [434, 115] width 6 height 6
click at [434, 188] on div "31" at bounding box center [431, 189] width 8 height 8
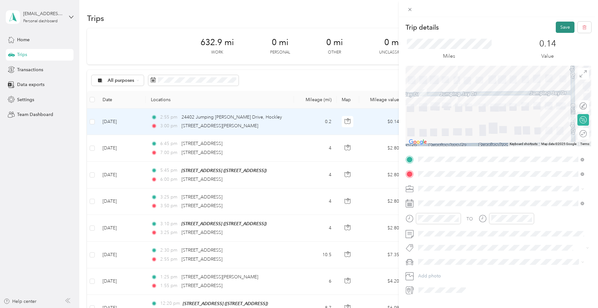
click at [556, 27] on button "Save" at bounding box center [565, 27] width 19 height 11
